Goal: Information Seeking & Learning: Learn about a topic

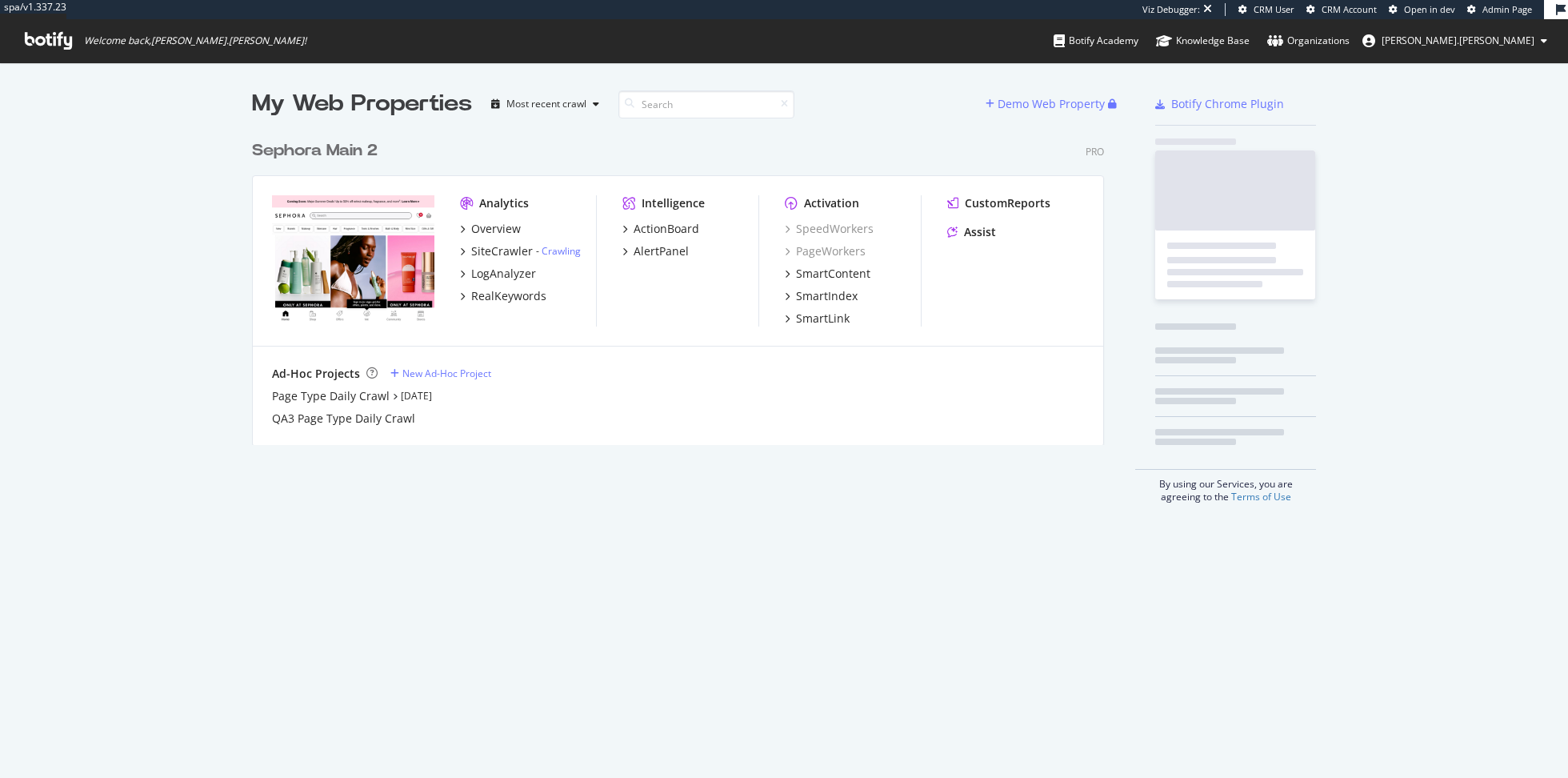
scroll to position [325, 864]
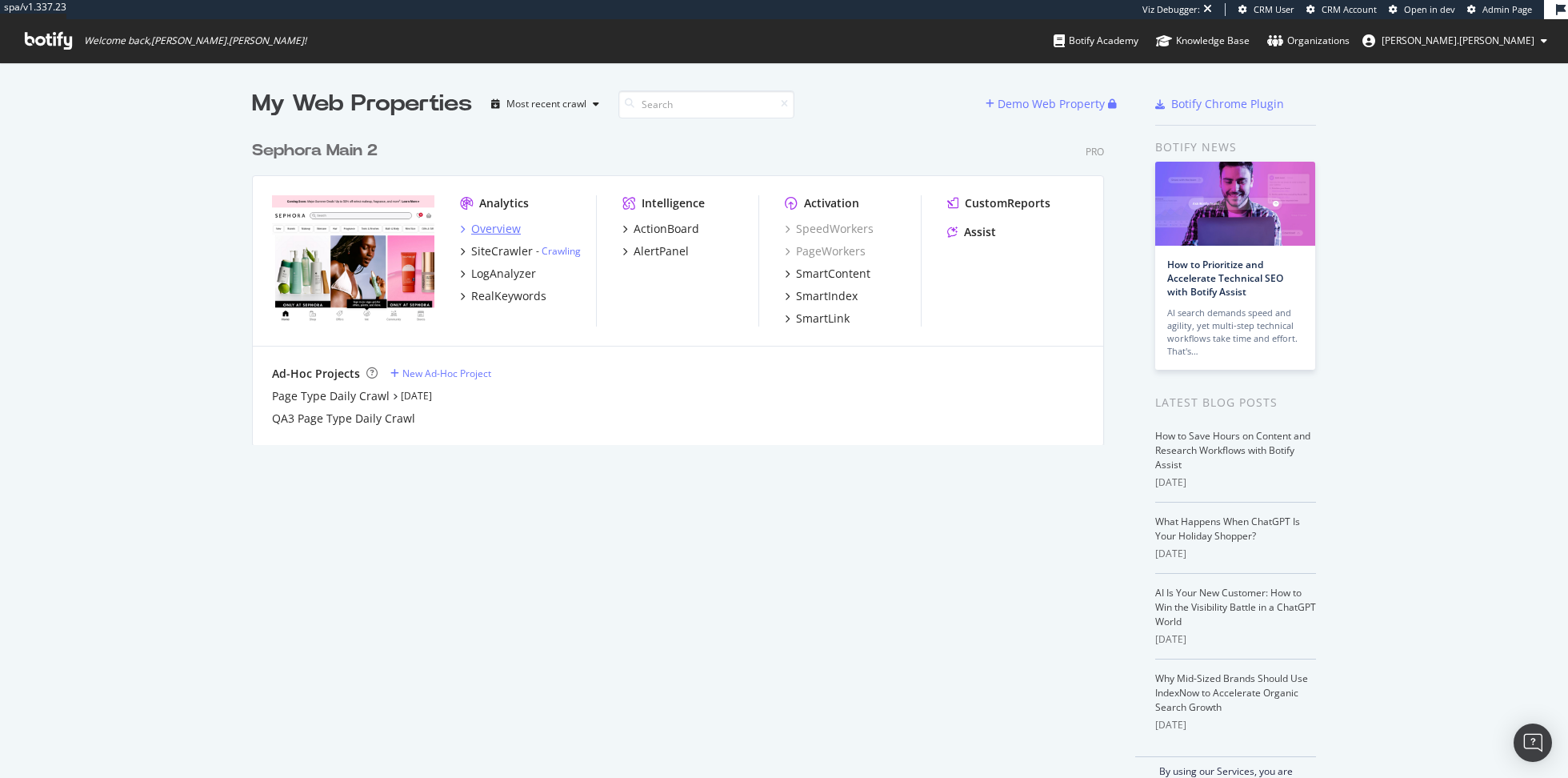
click at [490, 226] on div "Overview" at bounding box center [496, 229] width 49 height 16
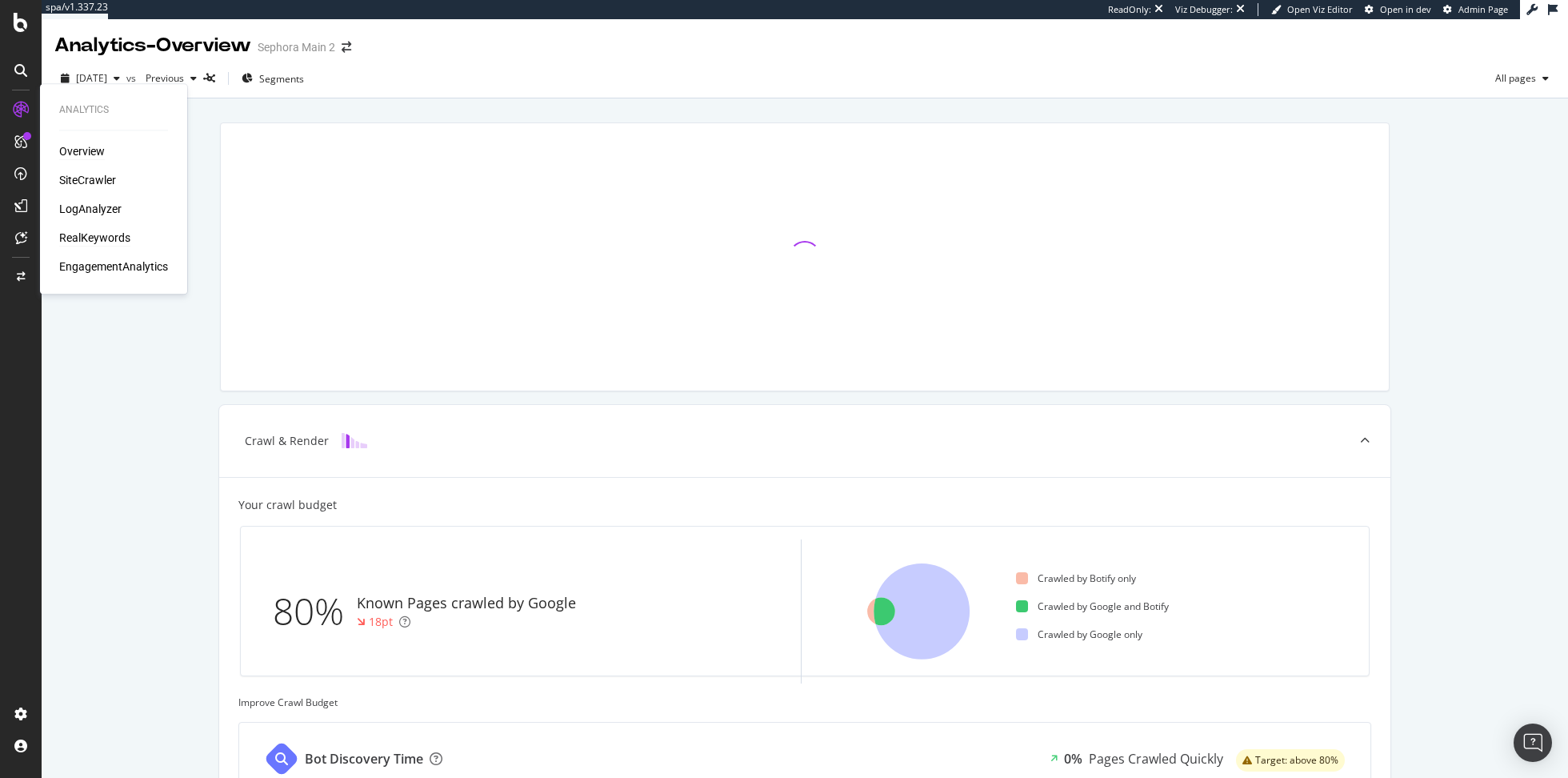
click at [106, 237] on div "RealKeywords" at bounding box center [95, 237] width 71 height 16
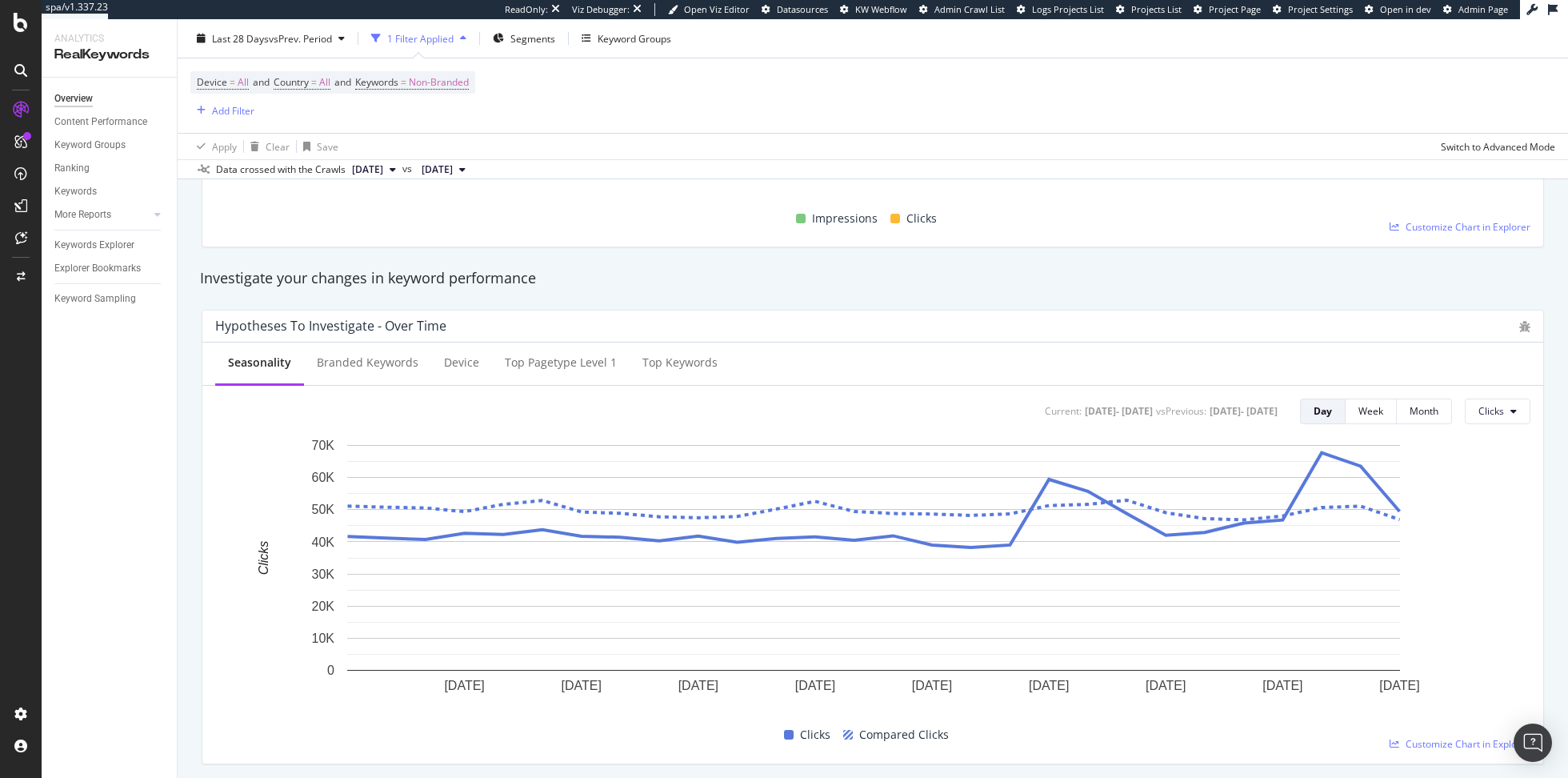
scroll to position [389, 0]
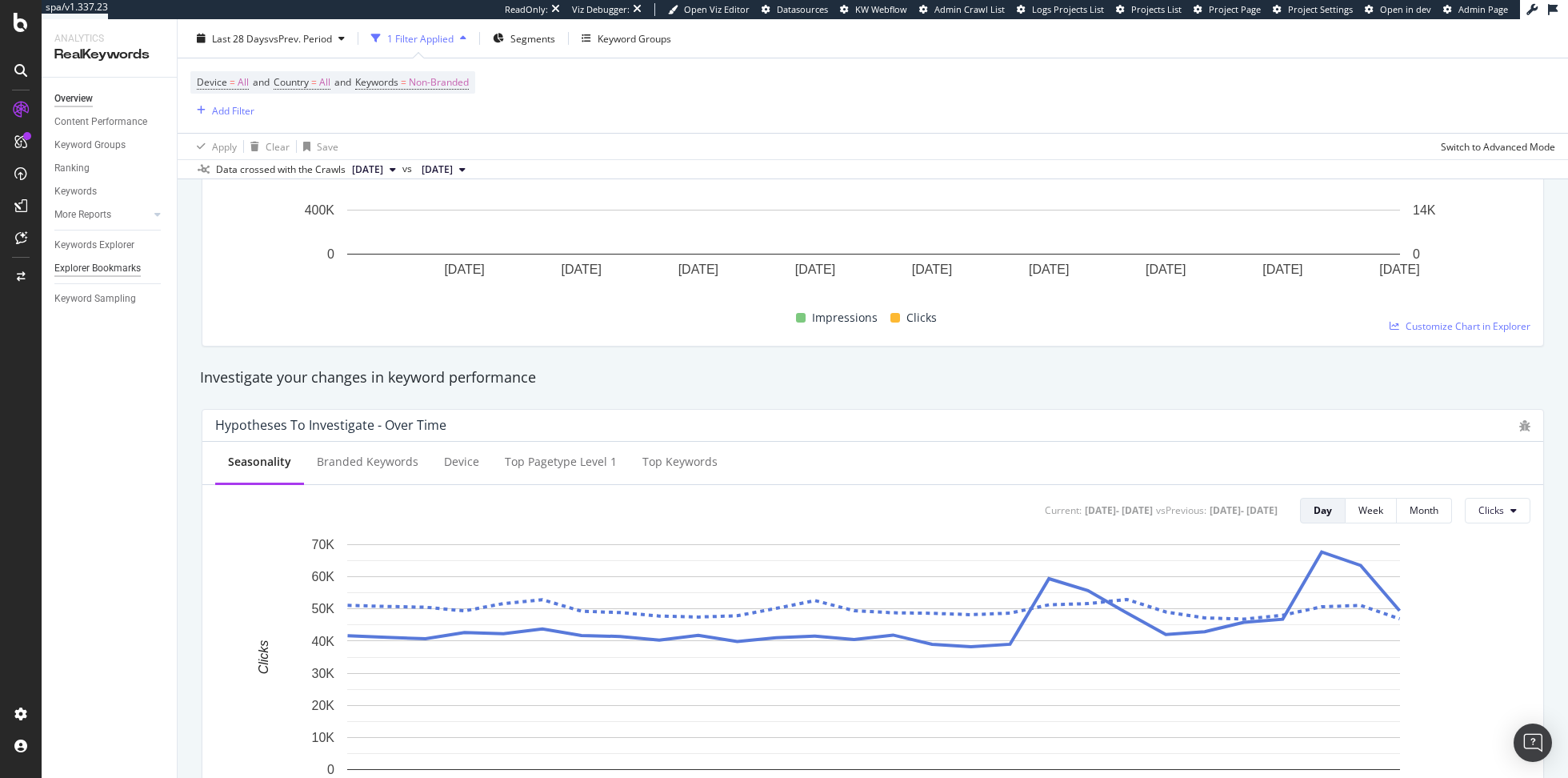
click at [96, 267] on div "Explorer Bookmarks" at bounding box center [97, 268] width 86 height 17
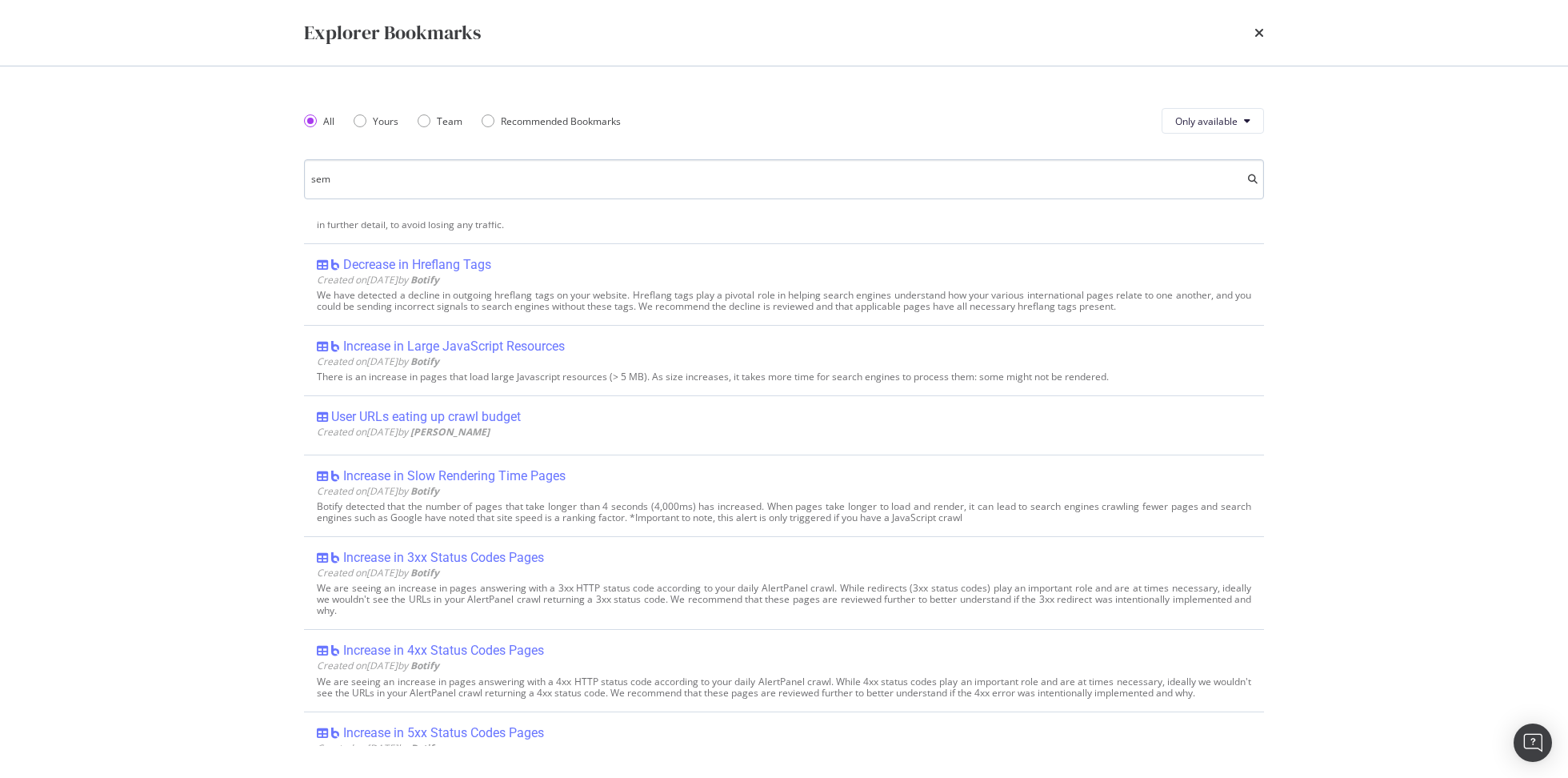
scroll to position [0, 0]
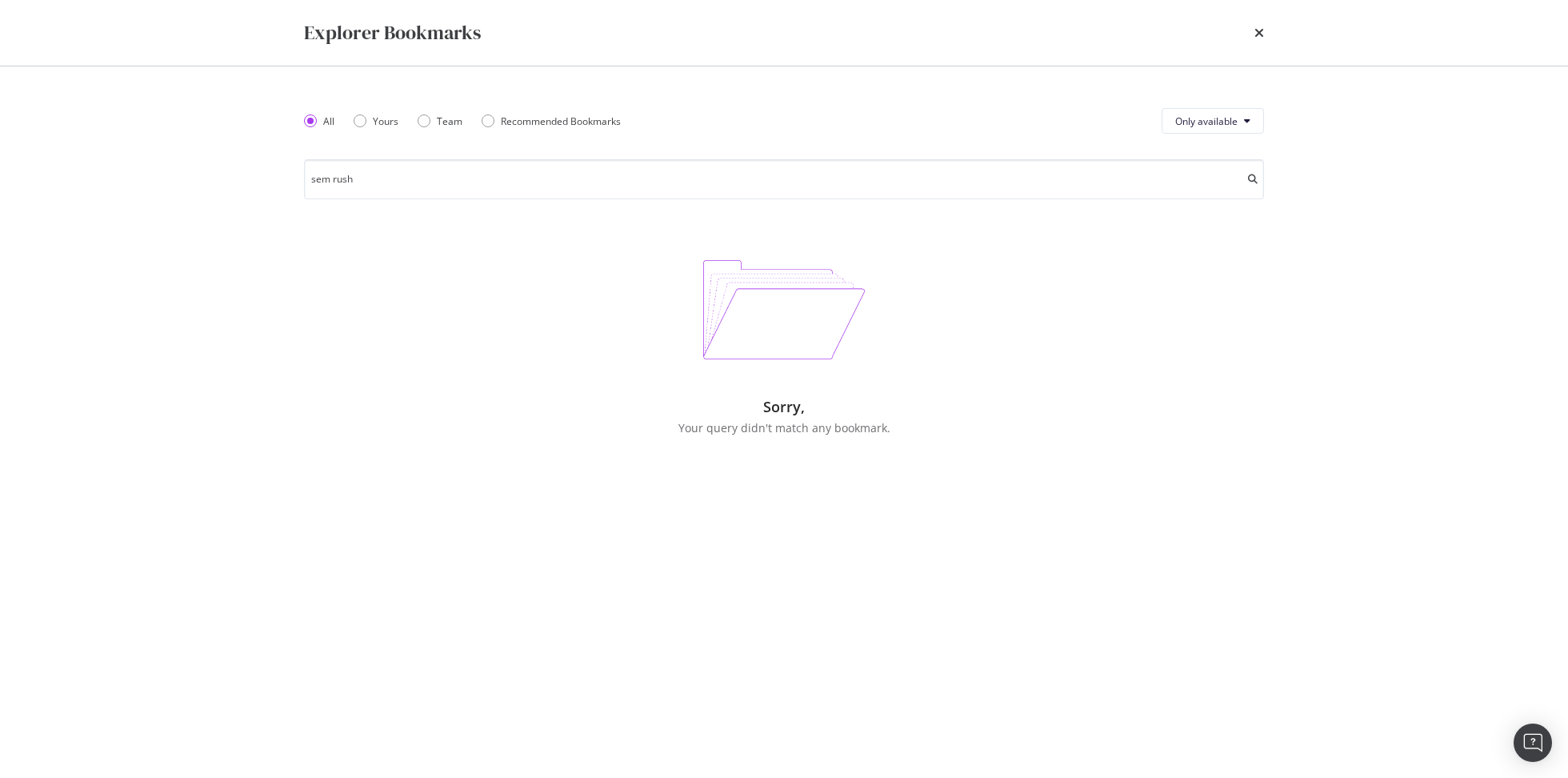
type input "sem rush"
click at [1259, 24] on div "times" at bounding box center [1259, 32] width 9 height 27
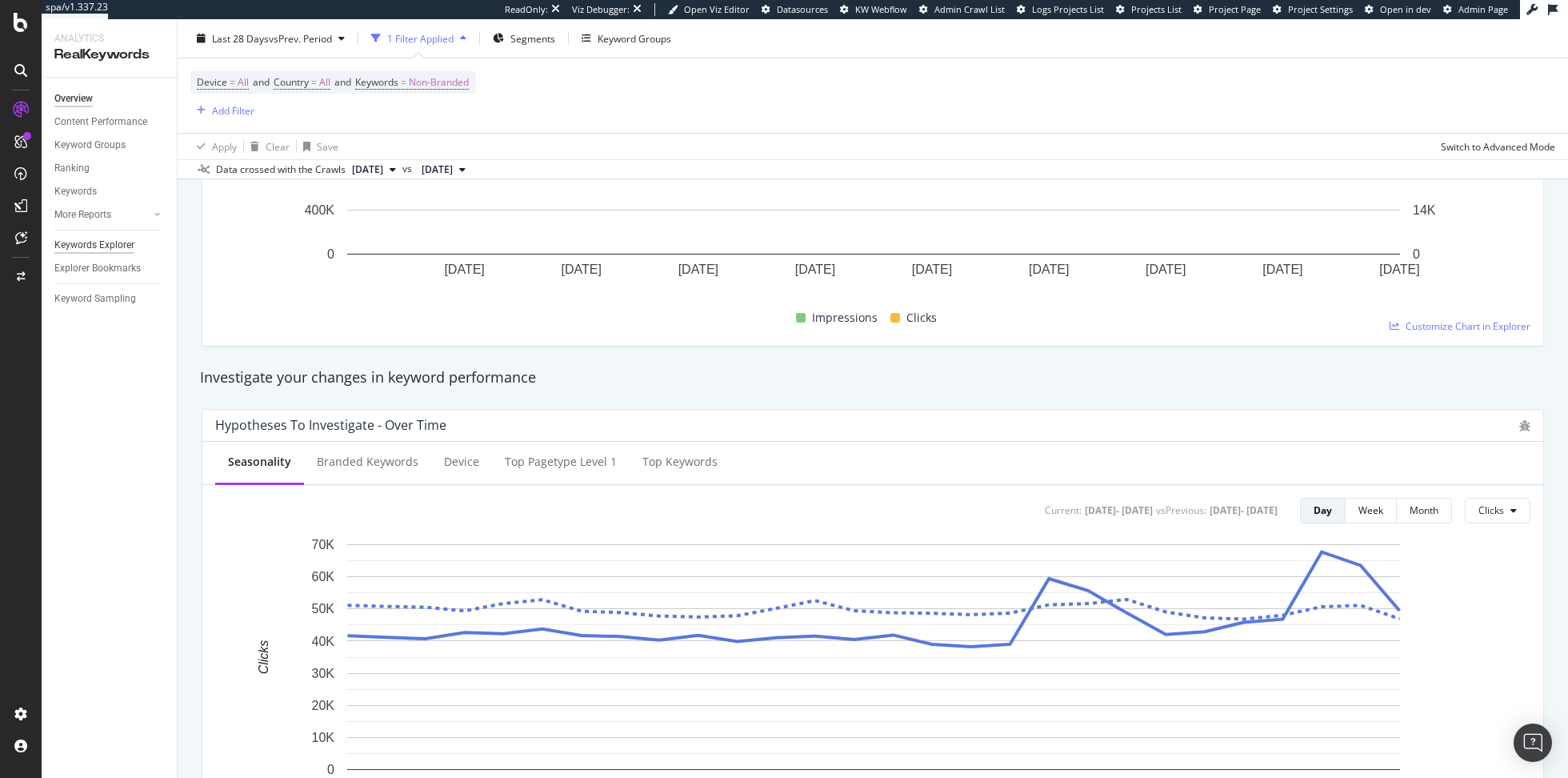
click at [81, 245] on div "Keywords Explorer" at bounding box center [95, 246] width 80 height 17
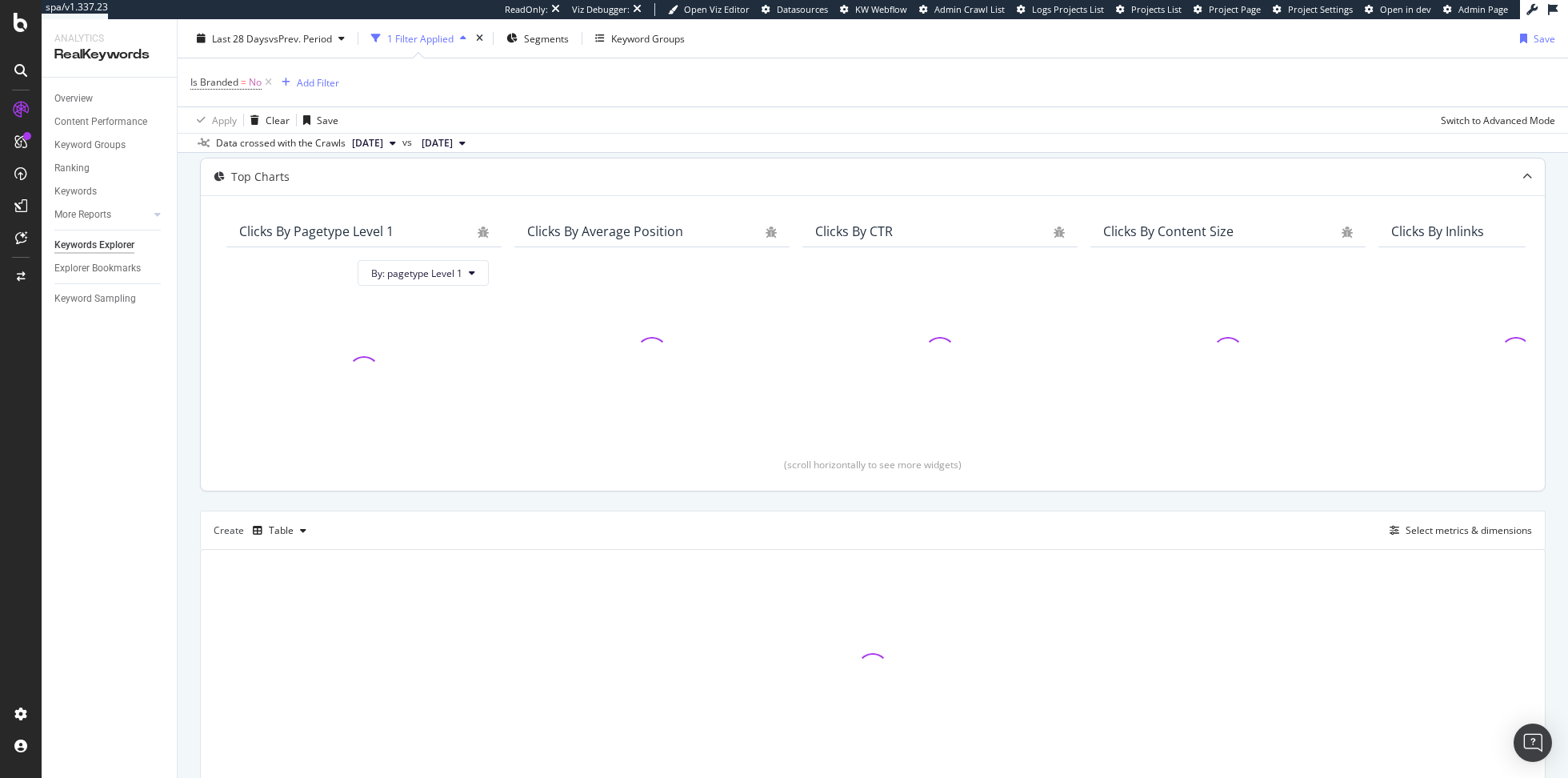
scroll to position [147, 0]
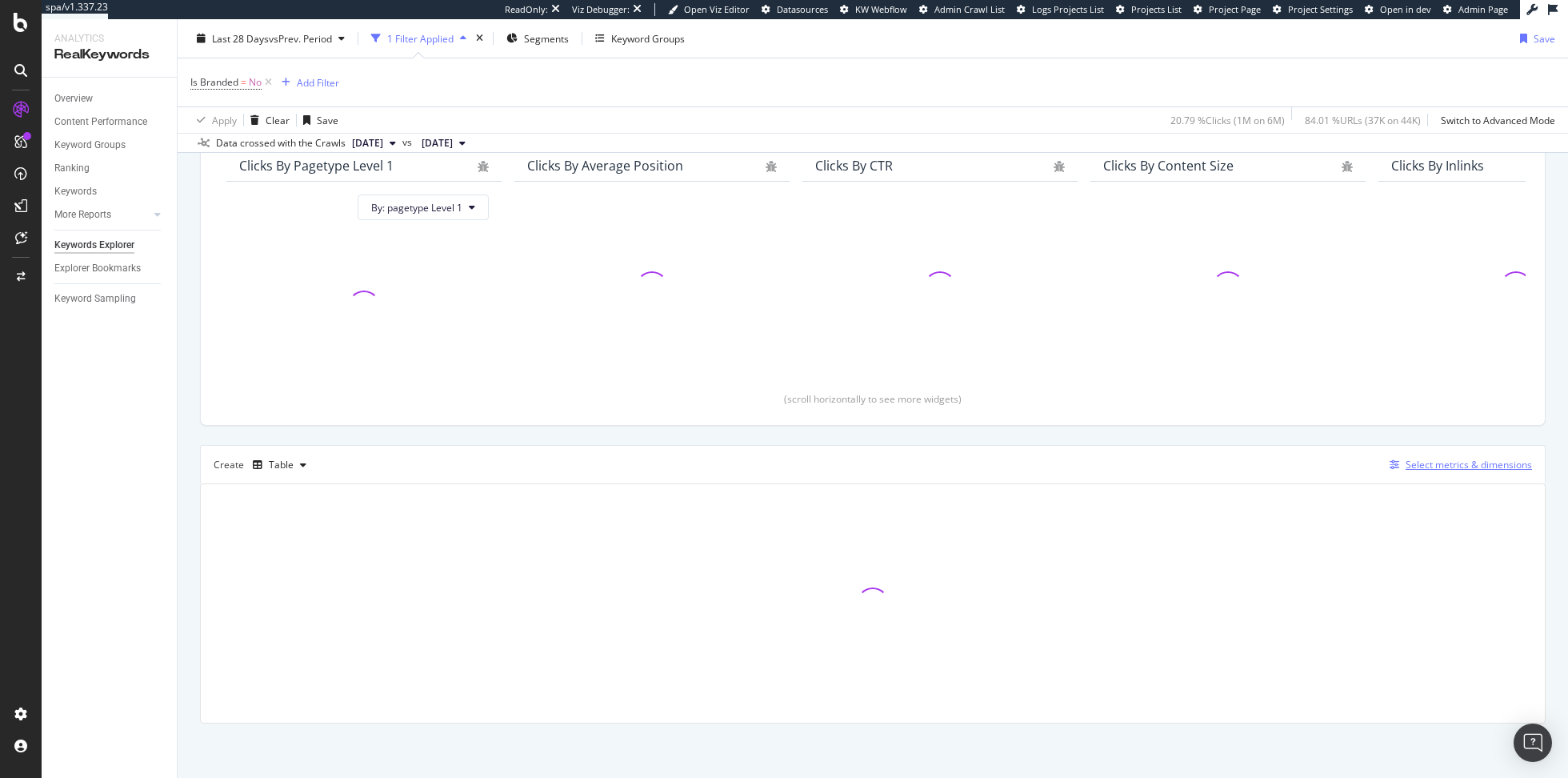
click at [1414, 463] on div "Select metrics & dimensions" at bounding box center [1469, 464] width 127 height 13
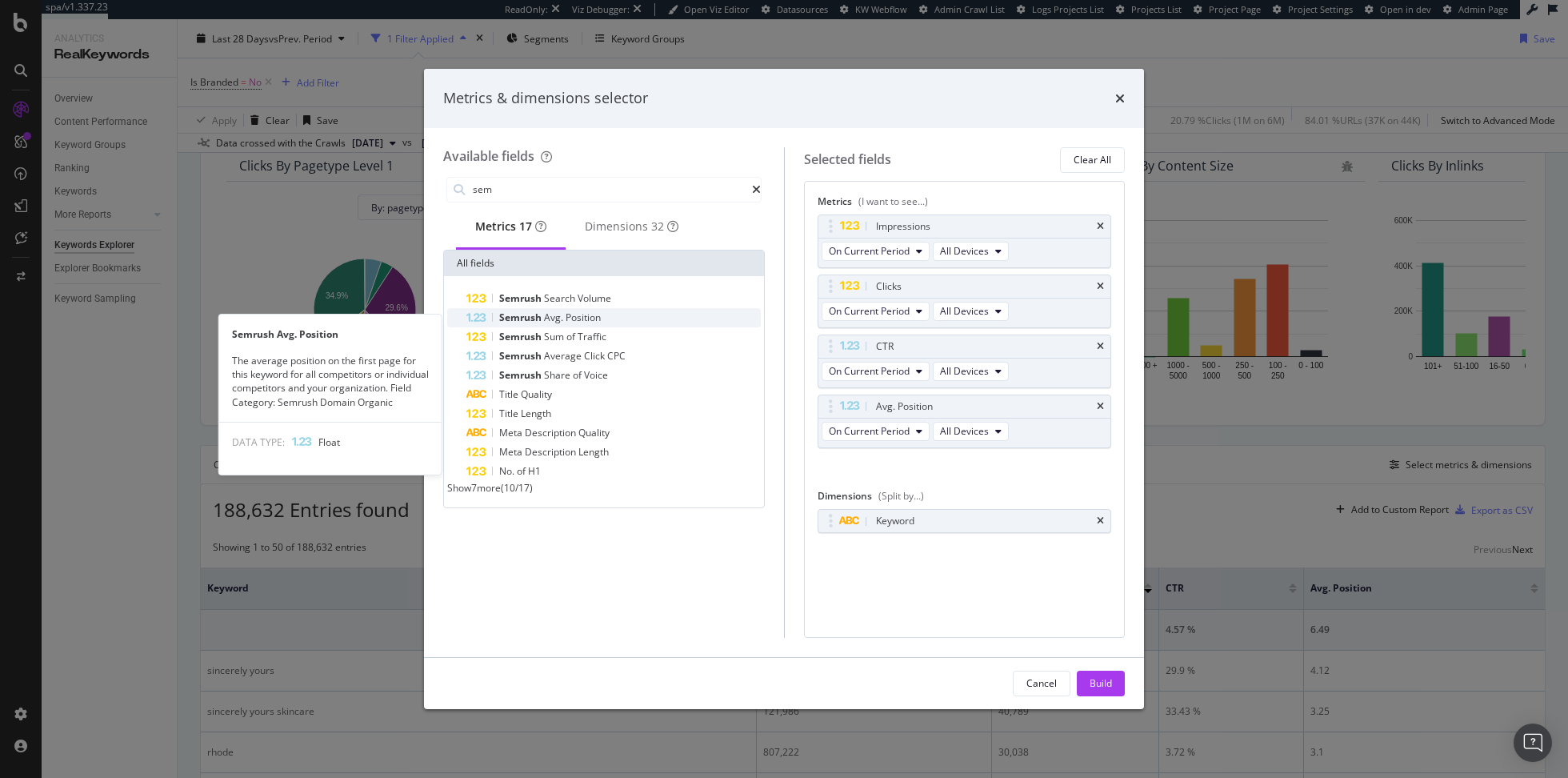
type input "sem"
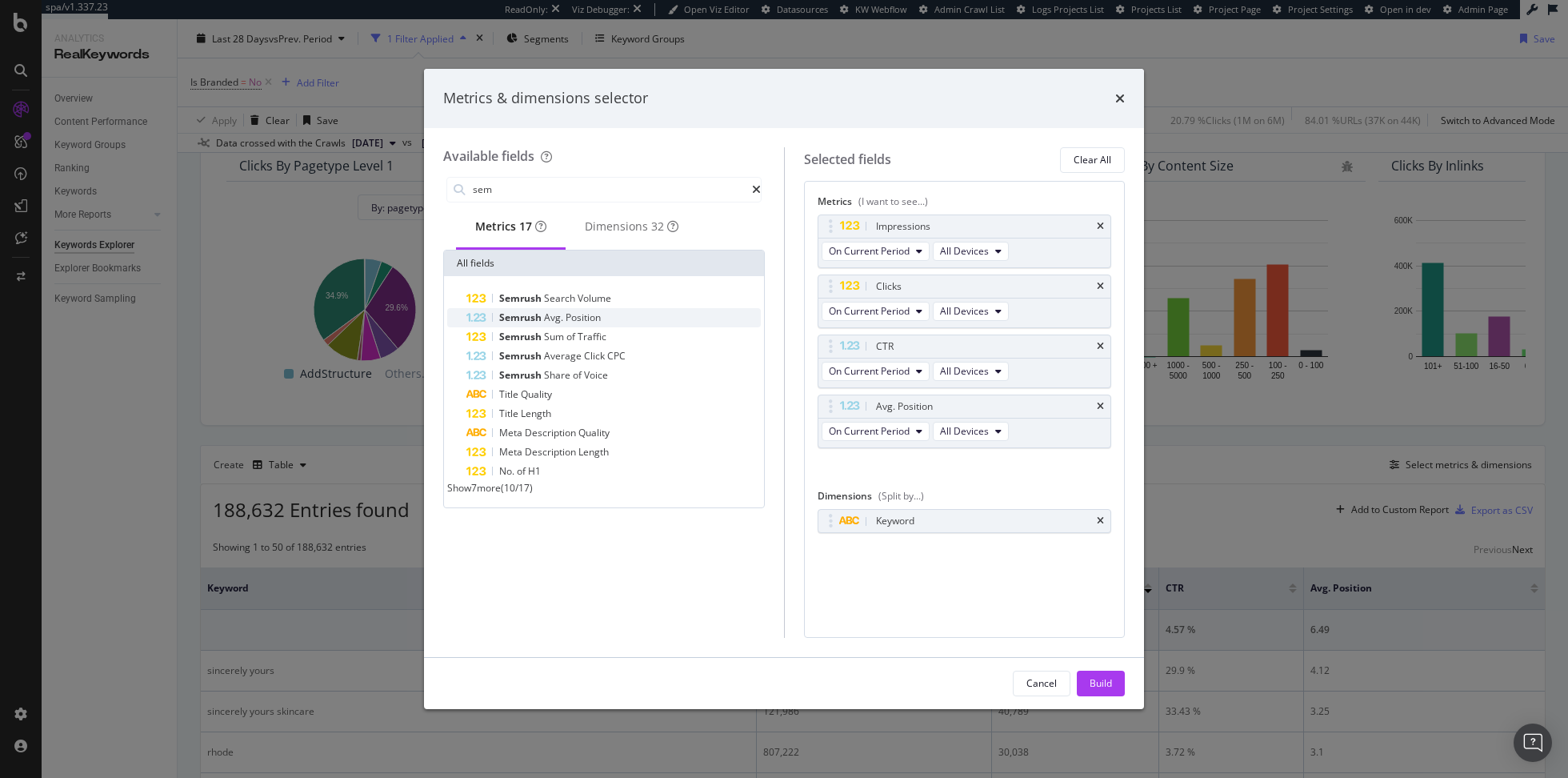
click at [628, 327] on div "Semrush Avg. Position" at bounding box center [612, 318] width 294 height 19
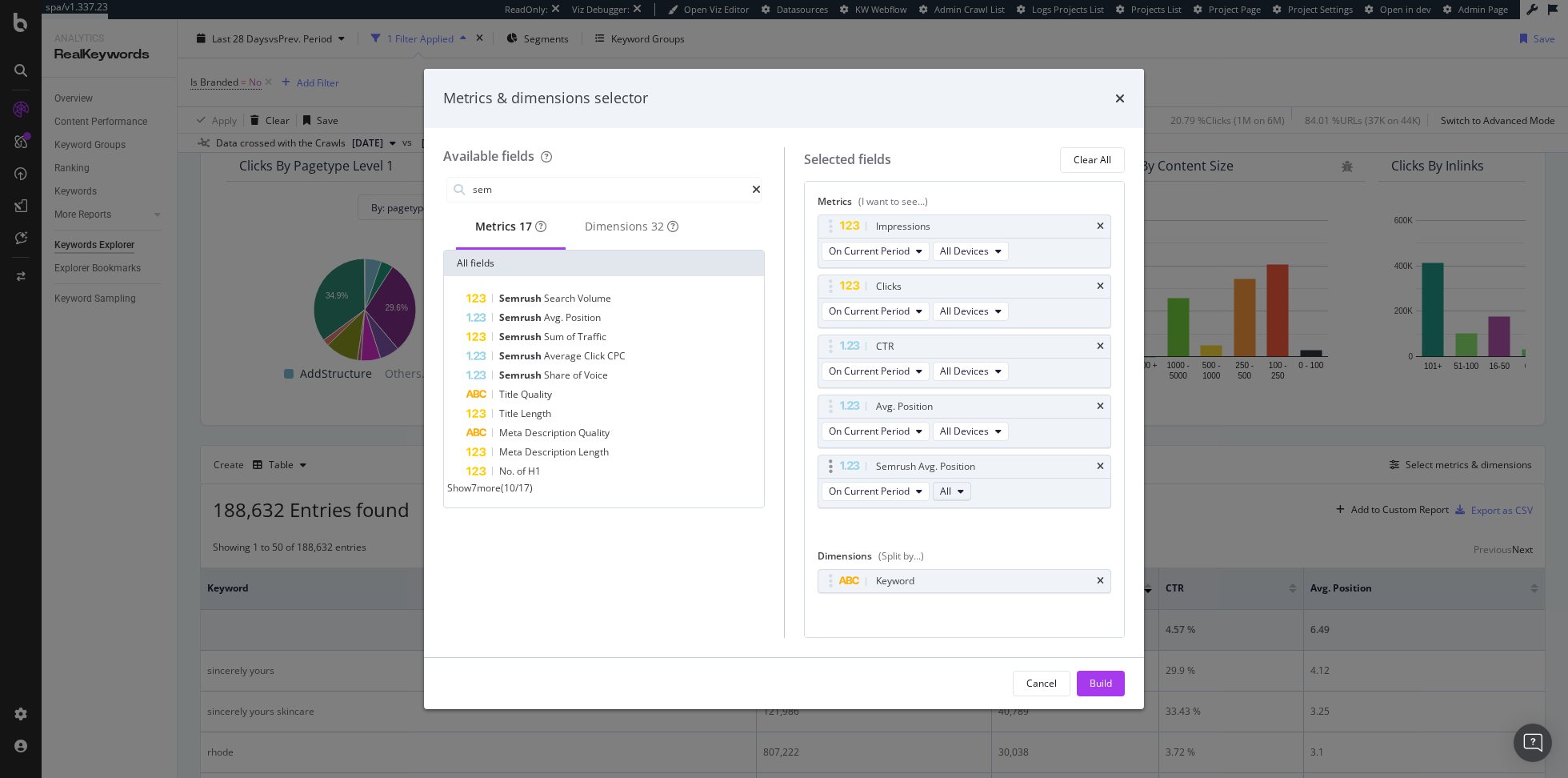
click at [964, 484] on button "All" at bounding box center [952, 492] width 39 height 19
click at [1010, 550] on span "[DOMAIN_NAME]" at bounding box center [985, 546] width 78 height 14
click at [826, 463] on div "modal" at bounding box center [830, 466] width 18 height 16
click at [829, 470] on icon "modal" at bounding box center [831, 466] width 4 height 16
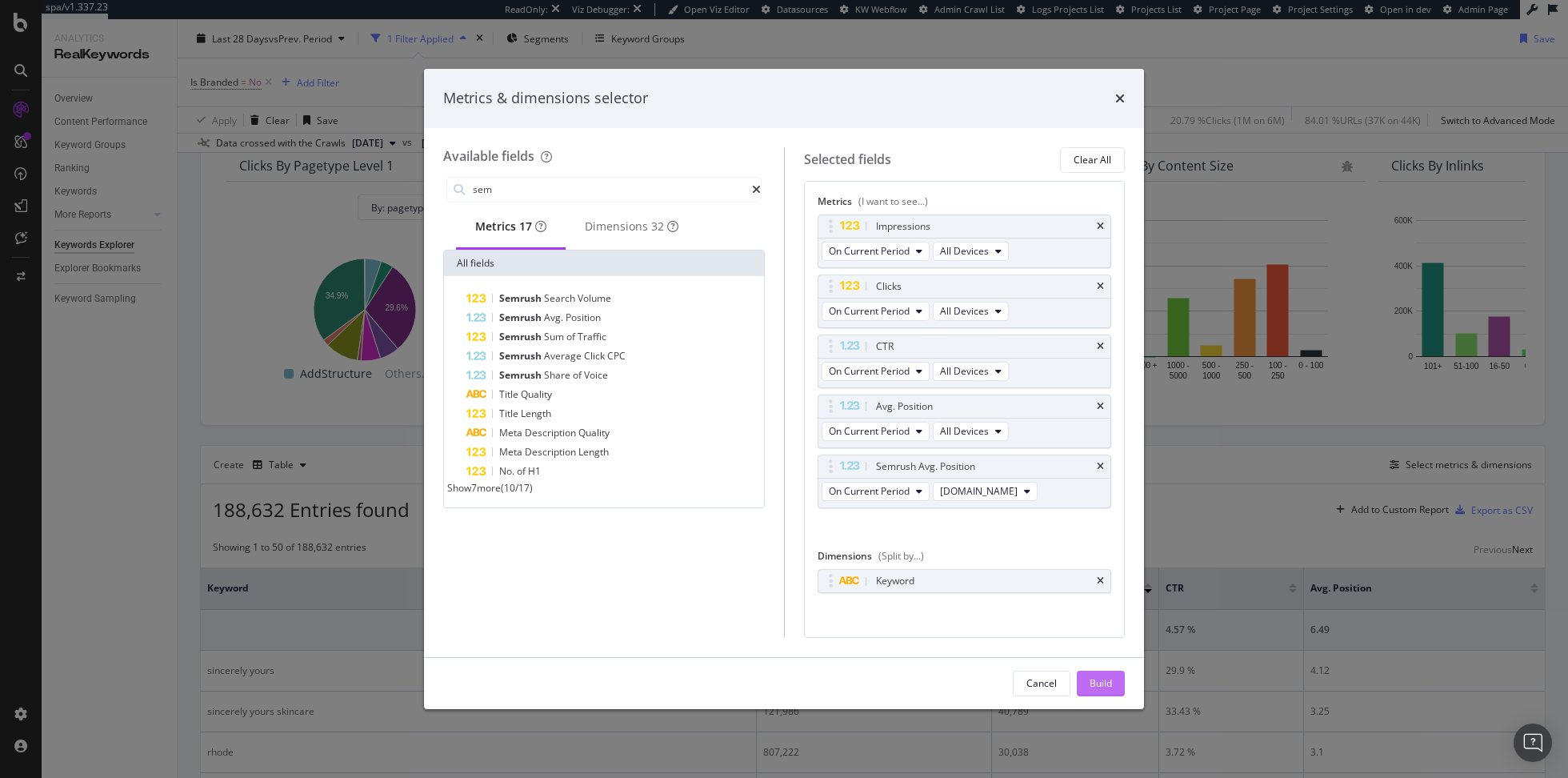
click at [1109, 682] on div "Build" at bounding box center [1101, 683] width 23 height 13
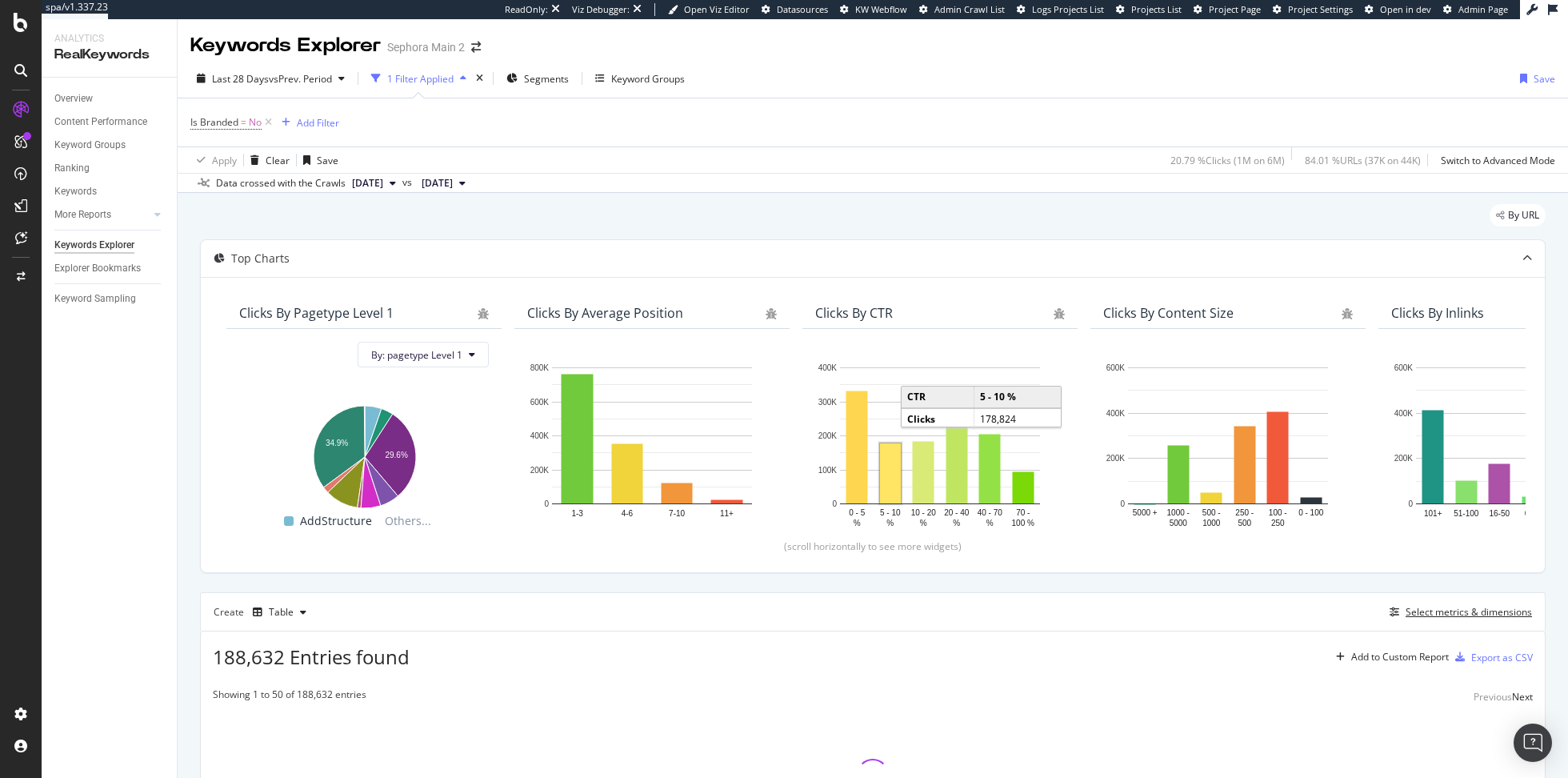
scroll to position [147, 0]
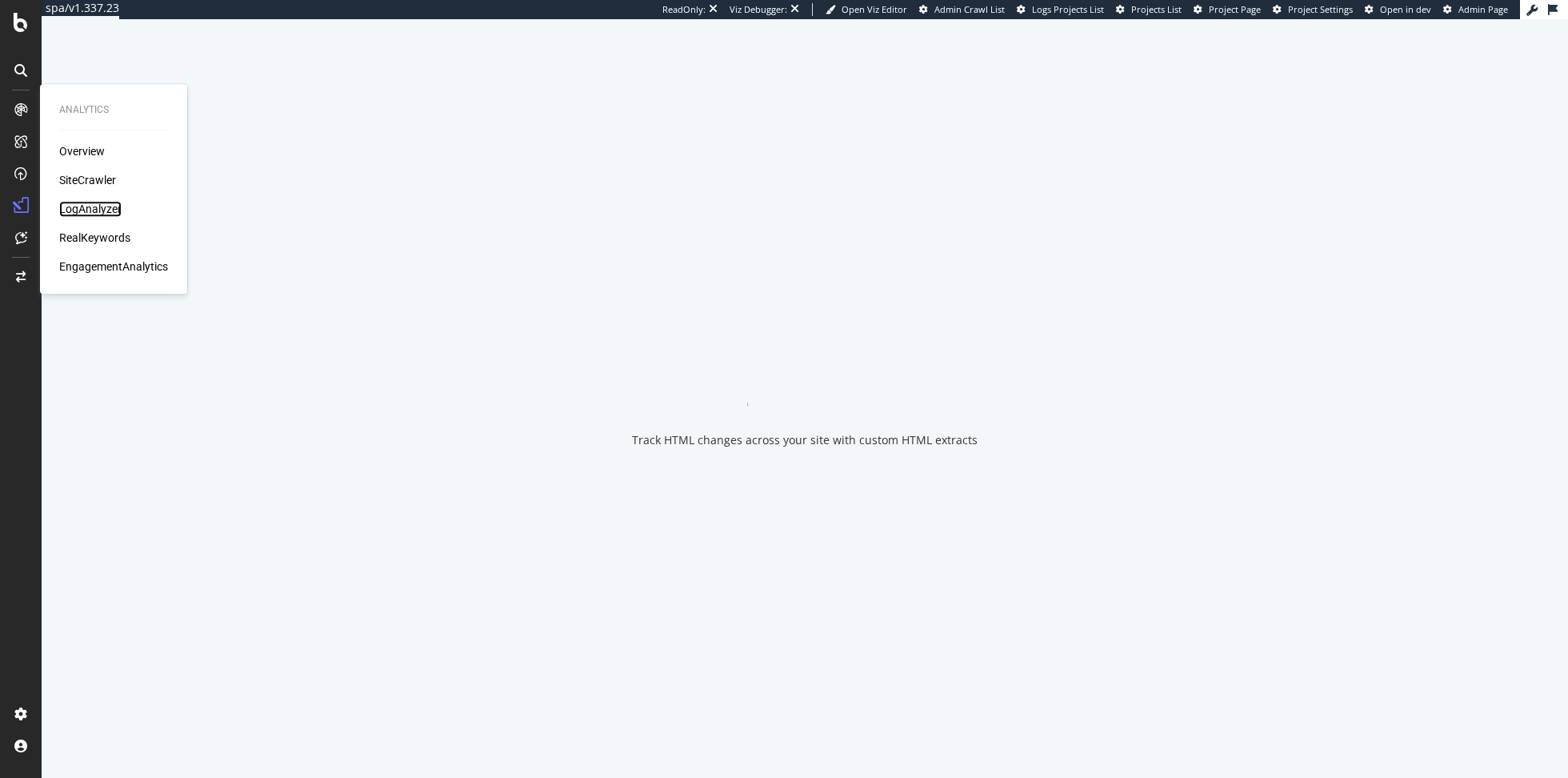
click at [99, 212] on div "LogAnalyzer" at bounding box center [91, 208] width 62 height 16
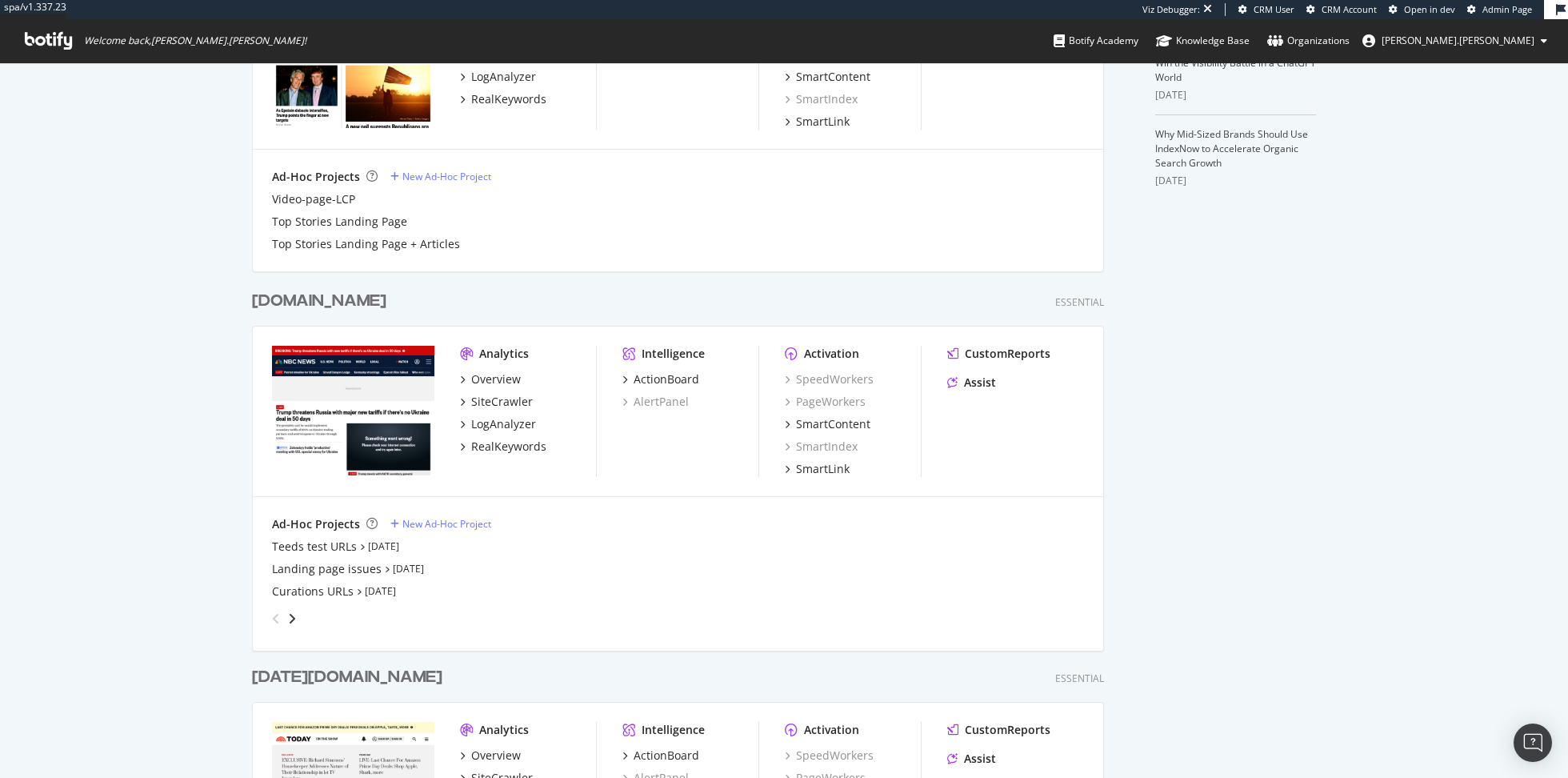
scroll to position [582, 0]
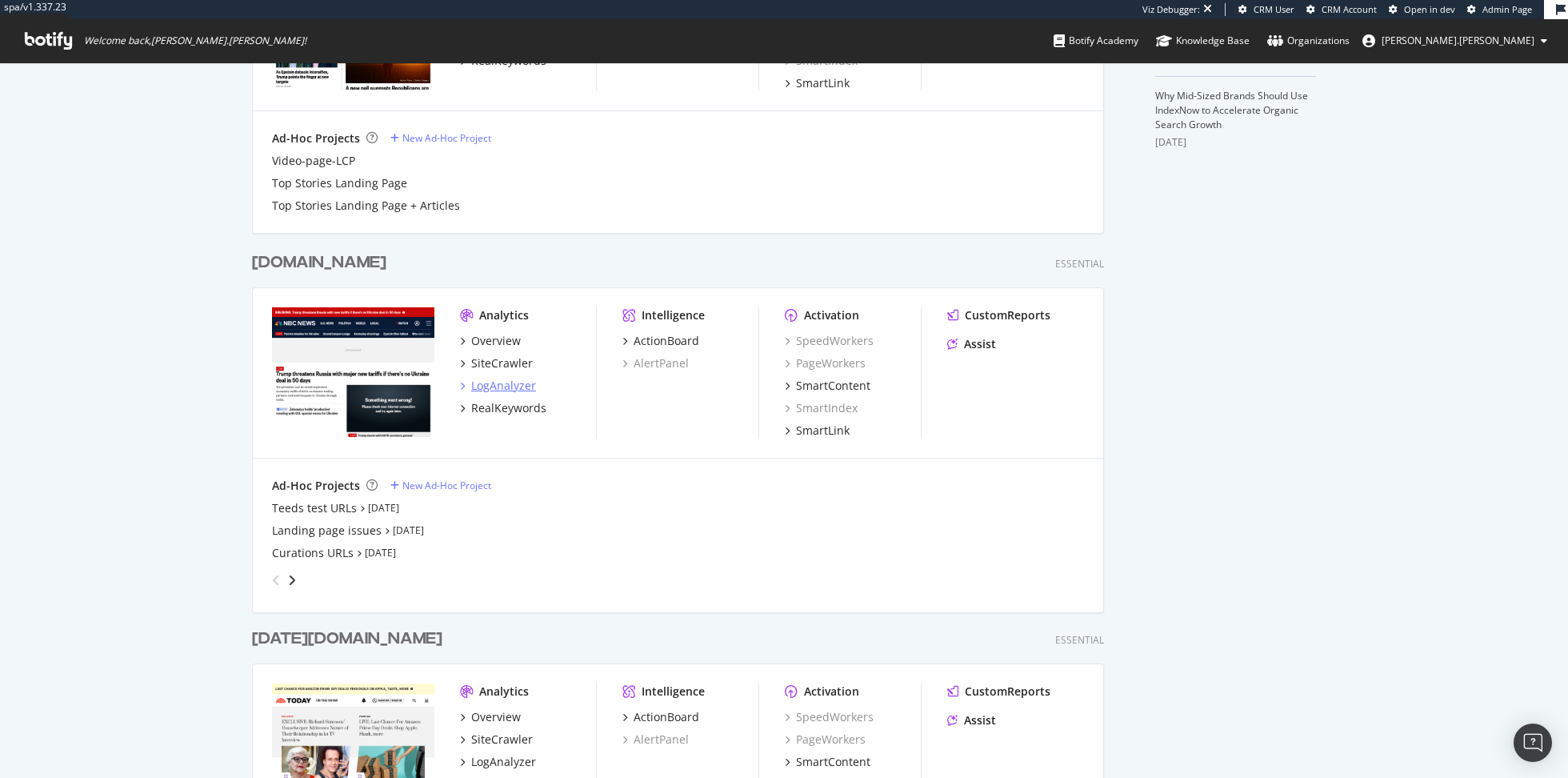
click at [508, 386] on div "LogAnalyzer" at bounding box center [504, 386] width 65 height 16
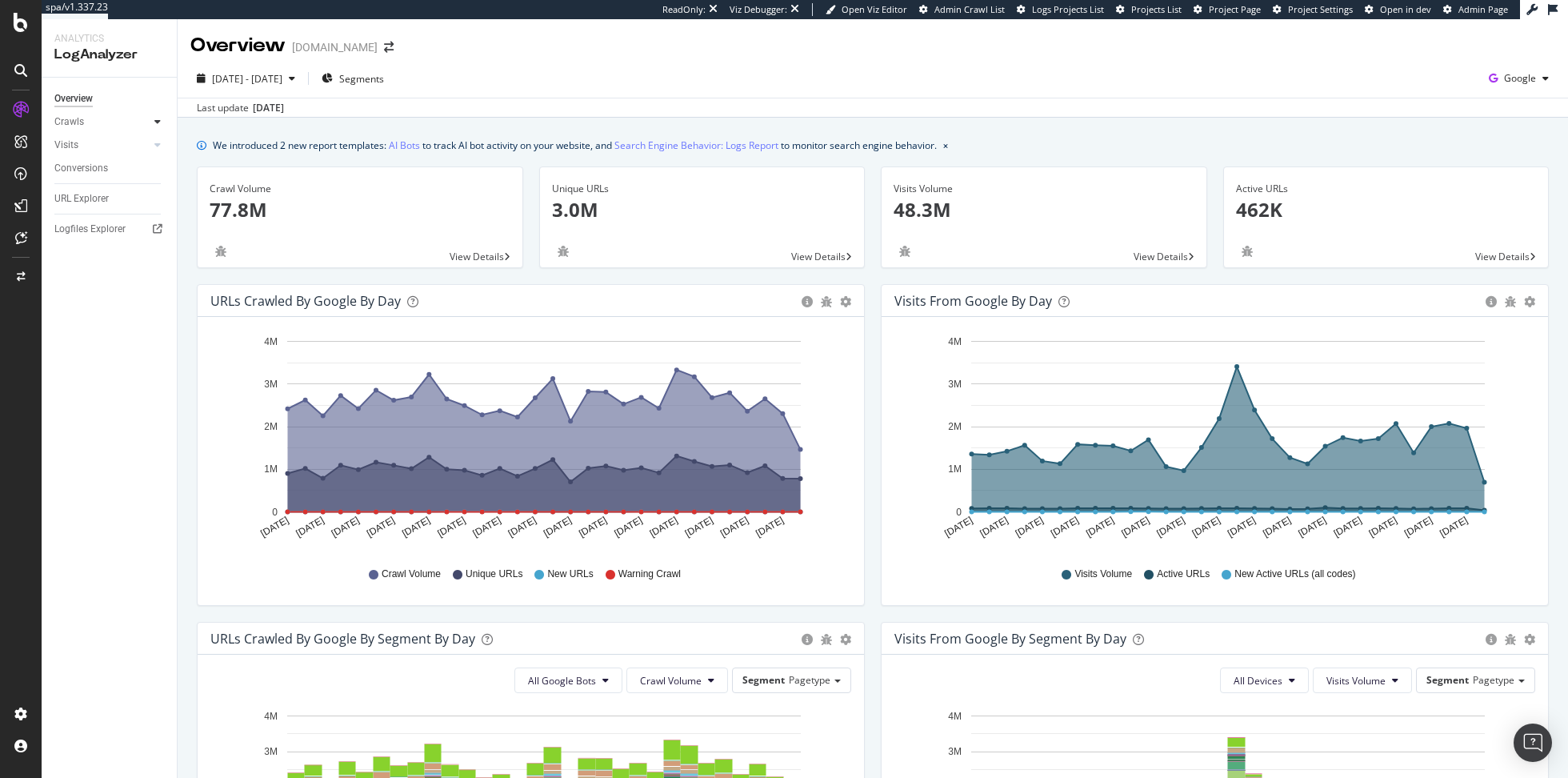
click at [152, 117] on div at bounding box center [157, 121] width 16 height 16
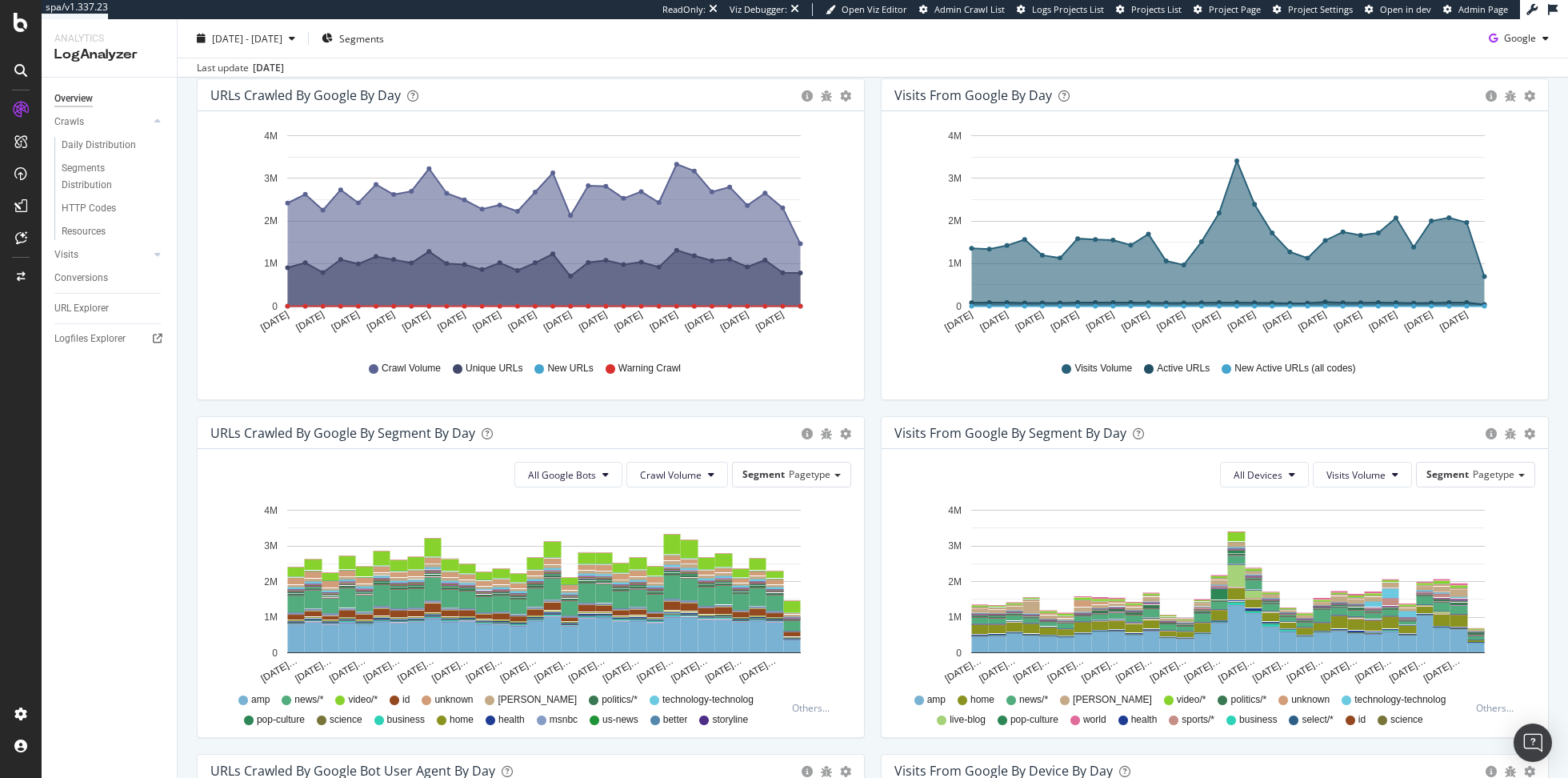
scroll to position [382, 0]
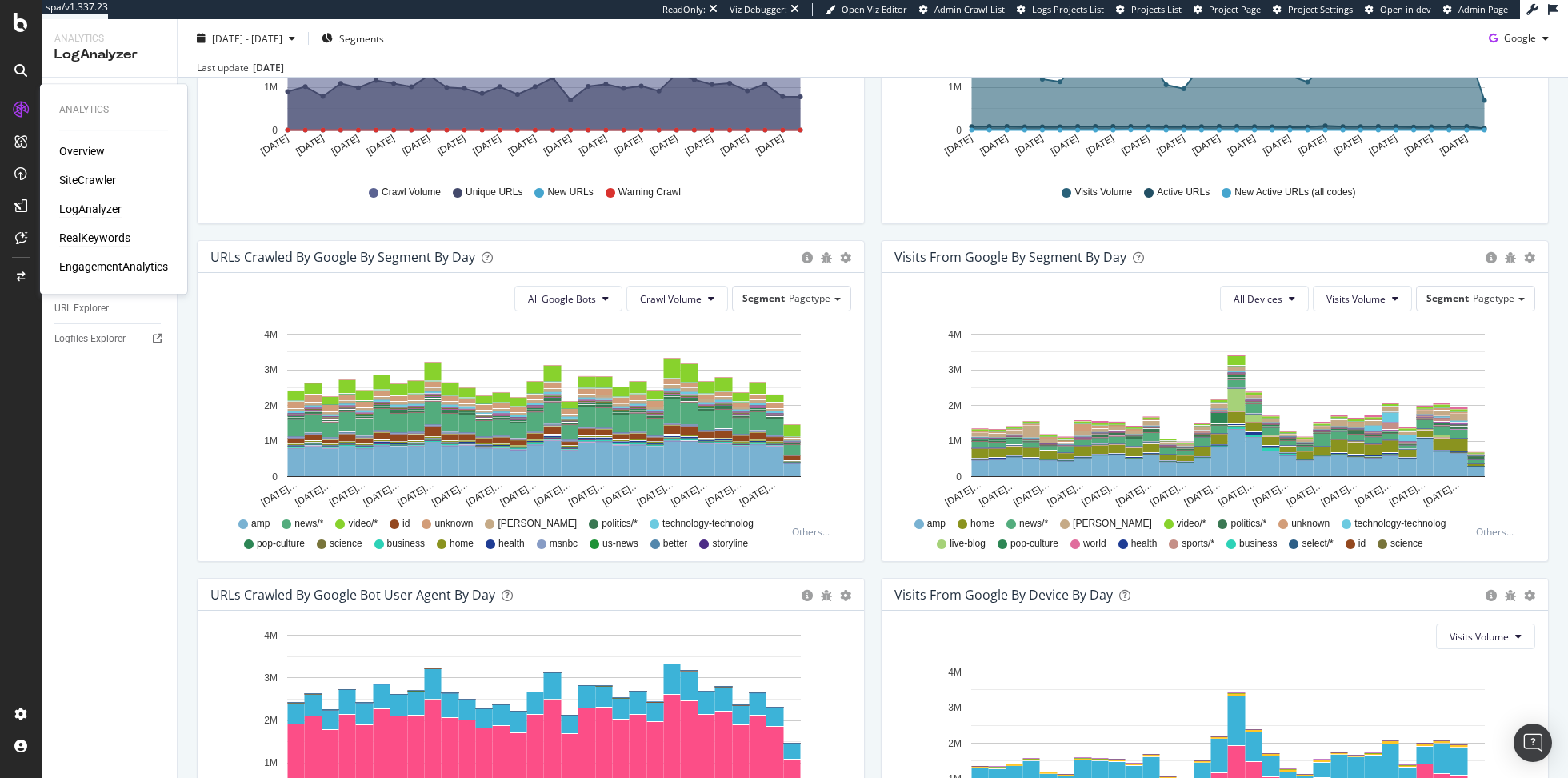
click at [107, 242] on div "RealKeywords" at bounding box center [95, 237] width 71 height 16
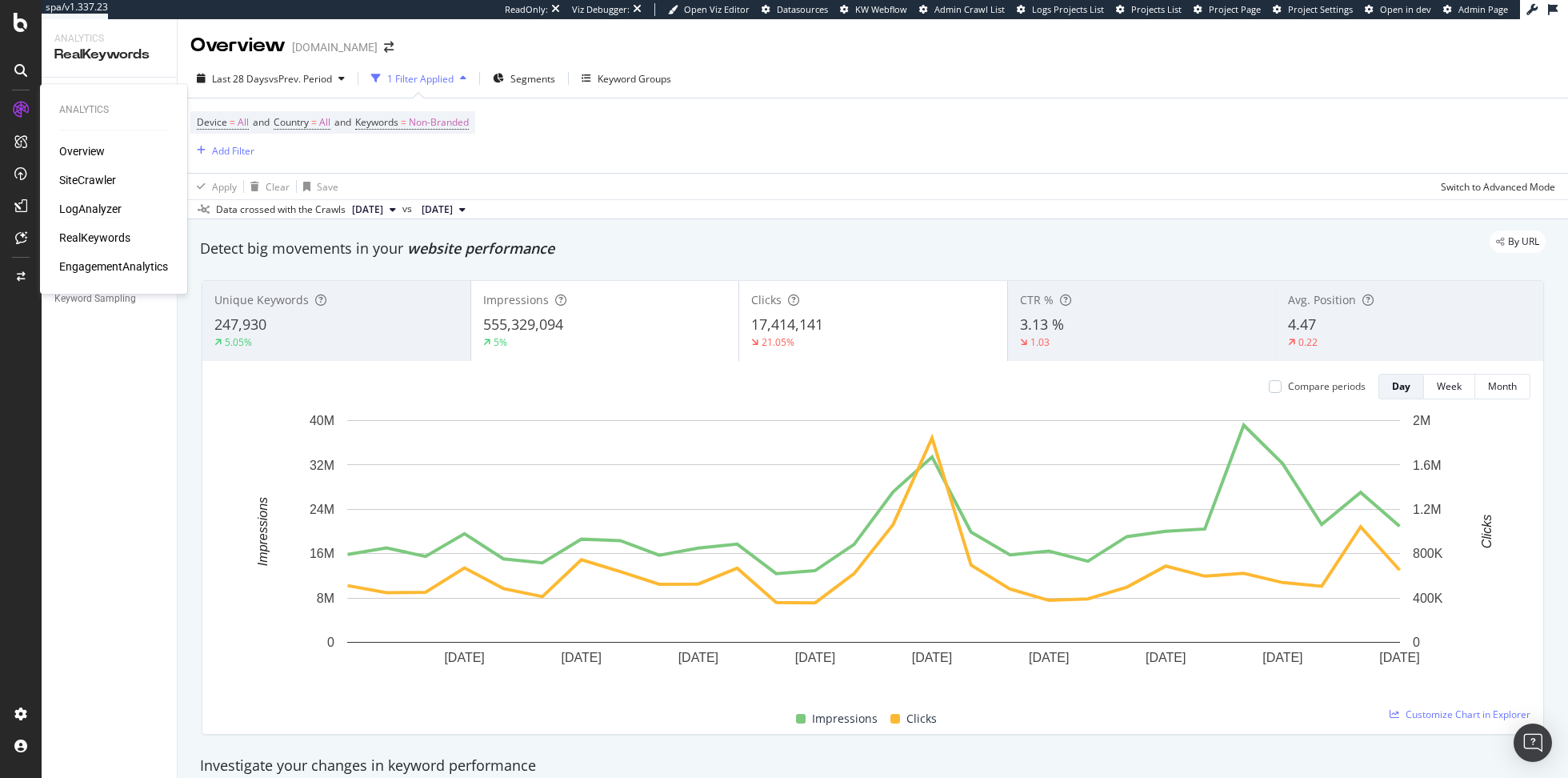
click at [104, 212] on div "LogAnalyzer" at bounding box center [91, 208] width 62 height 16
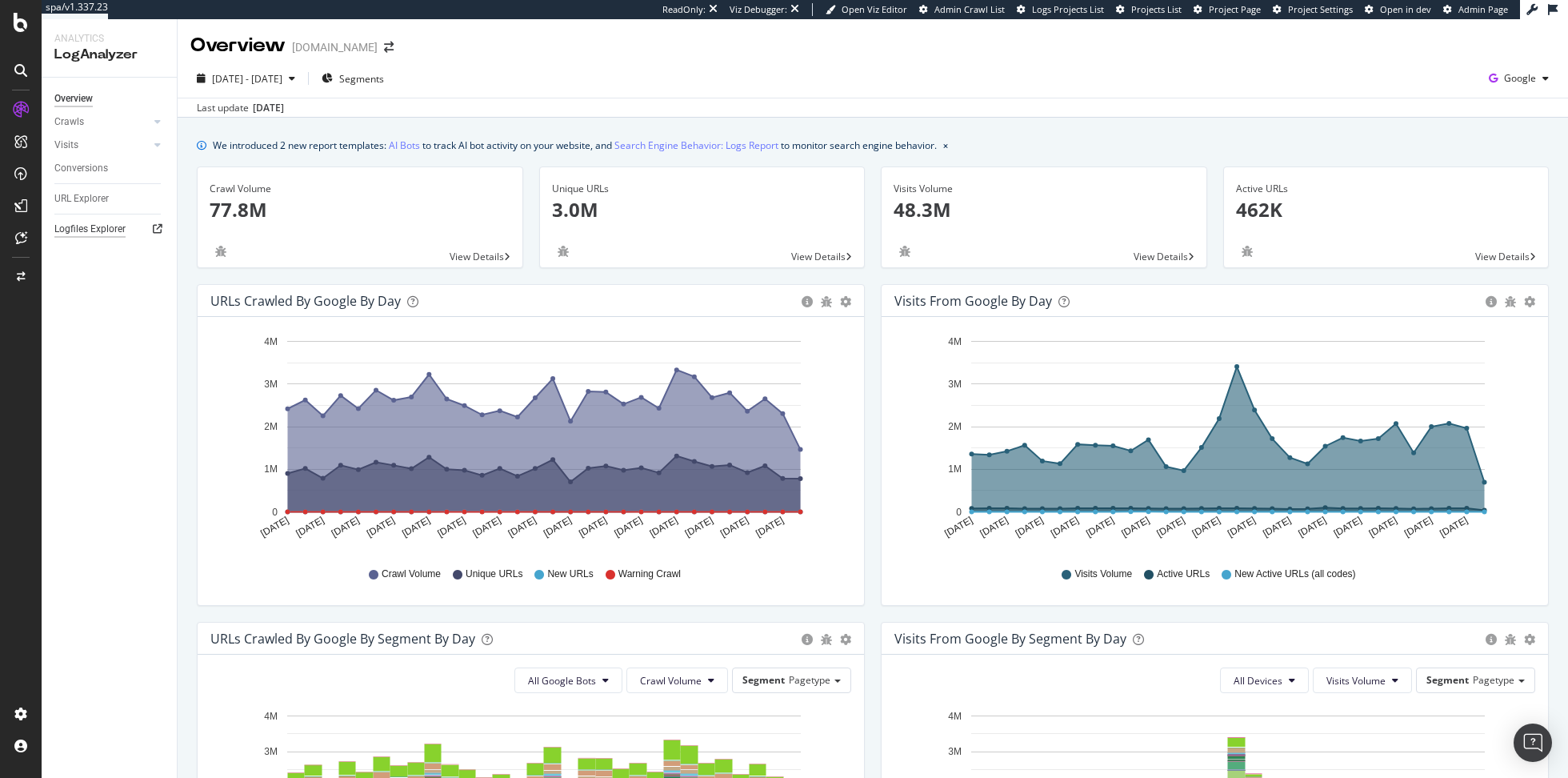
click at [98, 227] on div "Logfiles Explorer" at bounding box center [90, 230] width 71 height 17
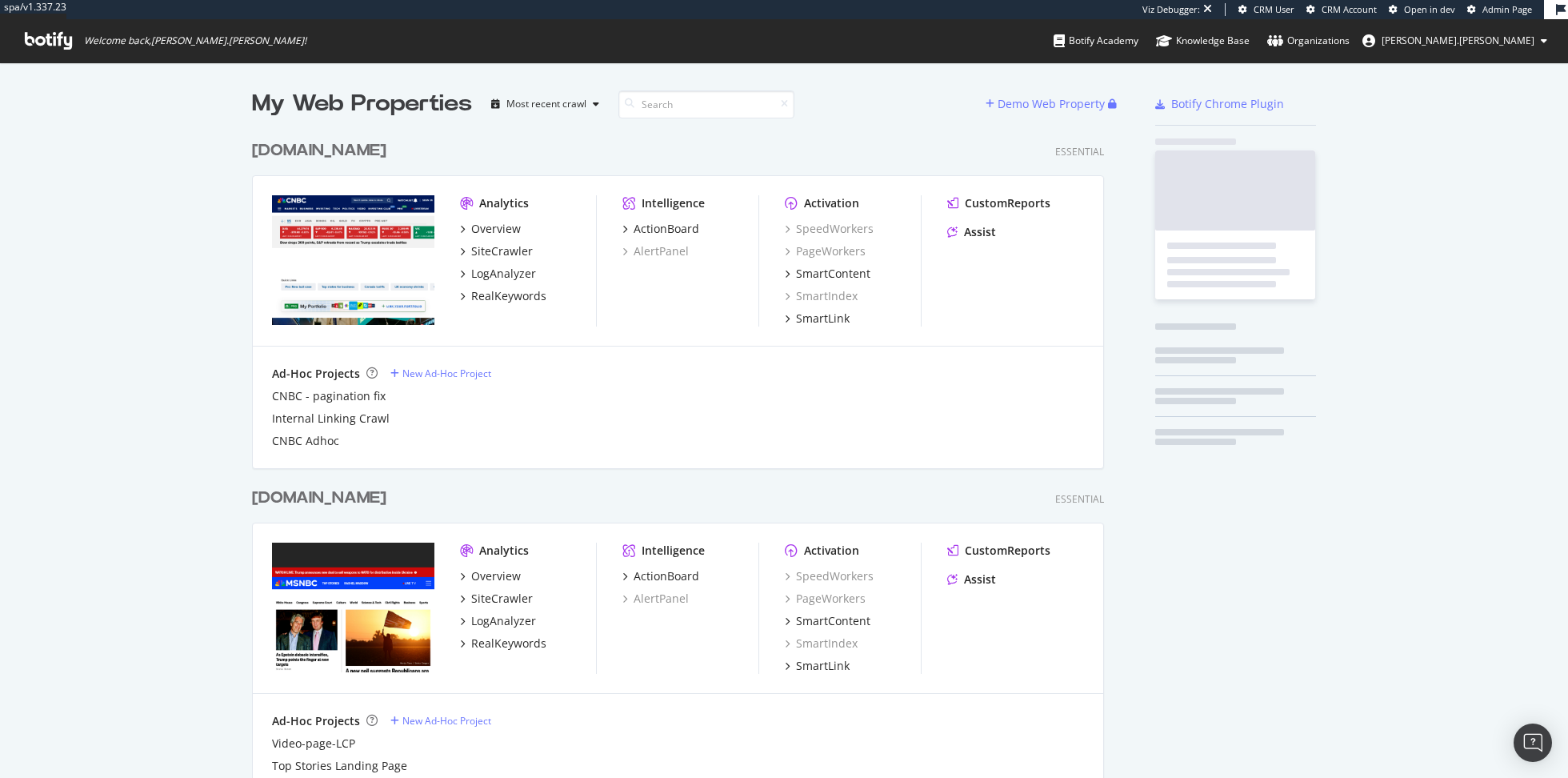
scroll to position [1446, 864]
